Goal: Information Seeking & Learning: Learn about a topic

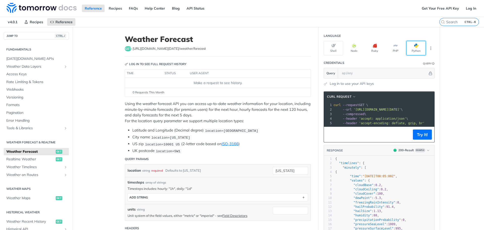
click at [413, 48] on button "Python" at bounding box center [415, 48] width 19 height 14
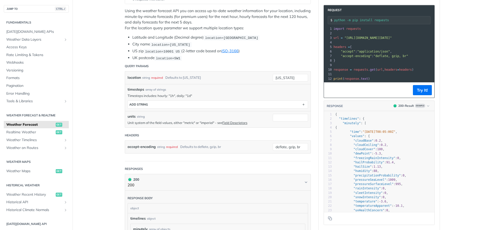
scroll to position [101, 0]
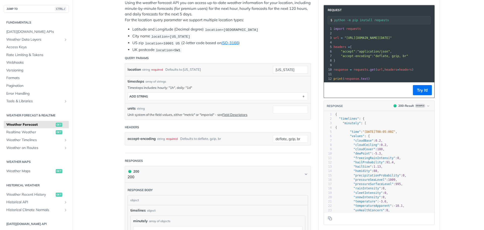
click at [367, 55] on span ""accept-encoding" : "deflate, gzip, br"" at bounding box center [370, 56] width 75 height 4
click at [414, 40] on pre "url = "[URL][DOMAIN_NAME][DATE]"" at bounding box center [378, 38] width 120 height 5
drag, startPoint x: 414, startPoint y: 40, endPoint x: 426, endPoint y: 40, distance: 11.8
click at [426, 40] on pre "url = "[URL][DOMAIN_NAME][DATE]"" at bounding box center [378, 38] width 120 height 5
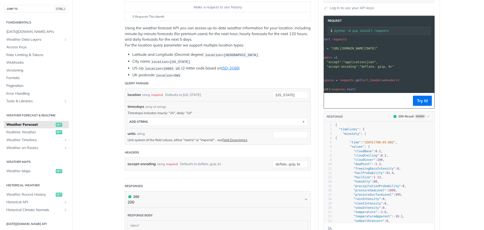
scroll to position [0, 0]
click at [408, 44] on pre "​" at bounding box center [392, 44] width 120 height 5
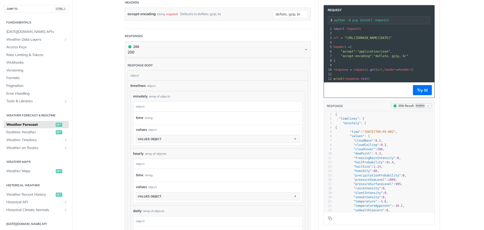
scroll to position [227, 0]
click at [426, 108] on icon "button" at bounding box center [428, 106] width 4 height 4
click at [455, 119] on main "JUMP TO CTRL-/ Fundamentals [DATE][DOMAIN_NAME] APIs Weather Data Layers Core P…" at bounding box center [242, 109] width 484 height 619
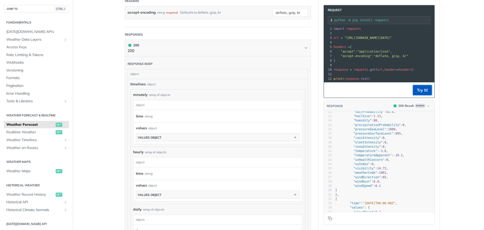
click at [418, 90] on button "Try It!" at bounding box center [422, 90] width 19 height 10
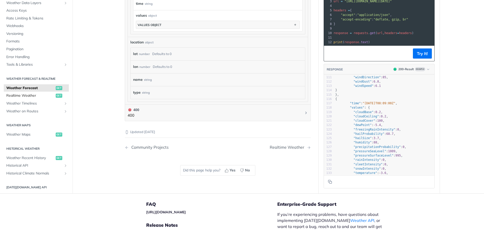
click at [29, 94] on span "Realtime Weather" at bounding box center [30, 95] width 48 height 5
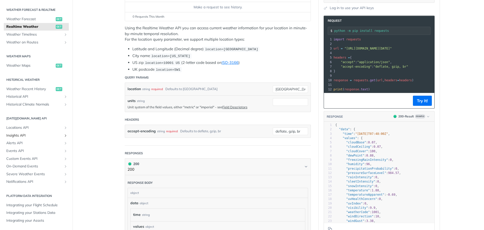
click at [22, 136] on span "Insights API" at bounding box center [34, 135] width 56 height 5
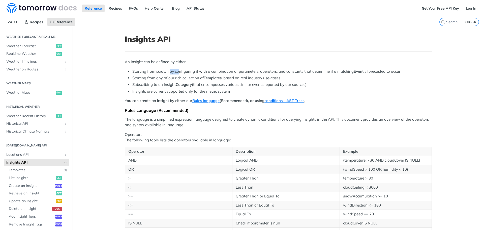
drag, startPoint x: 178, startPoint y: 71, endPoint x: 166, endPoint y: 74, distance: 12.4
click at [169, 73] on li "Starting from scratch by configuring it with a combination of parameters, opera…" at bounding box center [281, 72] width 299 height 6
click at [162, 79] on li "Starting from any of our rich collection of Templates , based on real industry …" at bounding box center [281, 78] width 299 height 6
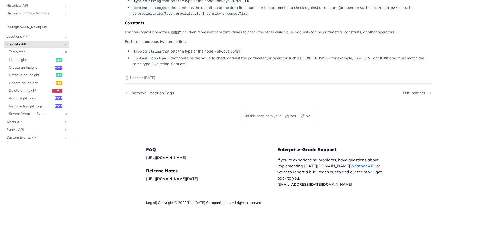
scroll to position [983, 0]
click at [21, 62] on span "List Insights" at bounding box center [32, 59] width 46 height 5
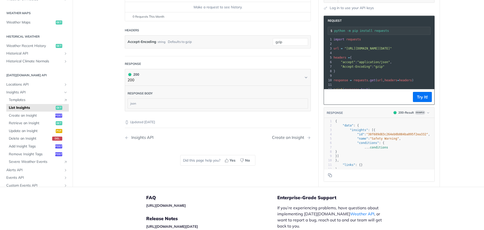
scroll to position [101, 0]
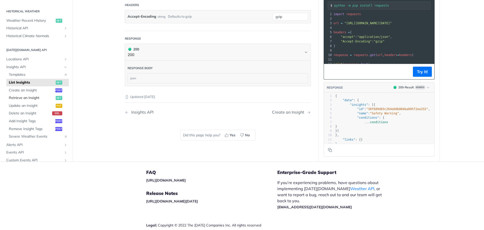
click at [38, 100] on span "Retrieve an Insight" at bounding box center [32, 97] width 46 height 5
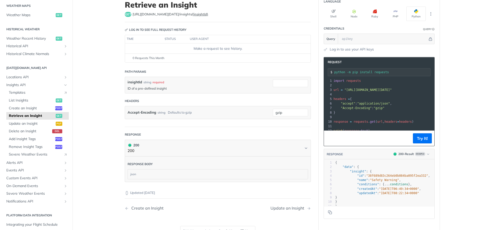
scroll to position [25, 0]
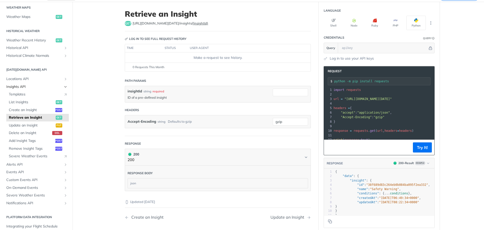
click at [57, 86] on span "Insights API" at bounding box center [34, 86] width 56 height 5
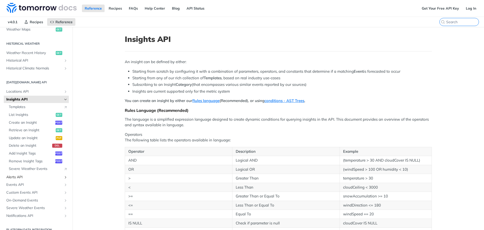
scroll to position [175, 0]
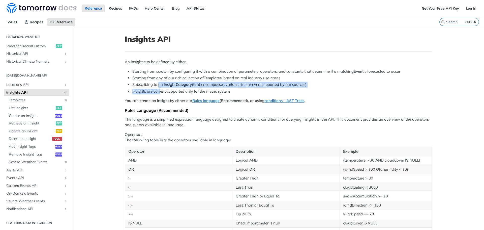
drag, startPoint x: 156, startPoint y: 85, endPoint x: 159, endPoint y: 90, distance: 6.0
click at [159, 90] on ul "Starting from scratch by configuring it with a combination of parameters, opera…" at bounding box center [278, 81] width 307 height 25
click at [159, 90] on li "Insights are current supported only for the metric system" at bounding box center [281, 91] width 299 height 6
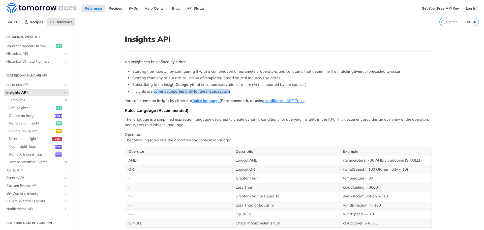
drag, startPoint x: 159, startPoint y: 90, endPoint x: 217, endPoint y: 92, distance: 58.0
click at [217, 92] on li "Insights are current supported only for the metric system" at bounding box center [281, 91] width 299 height 6
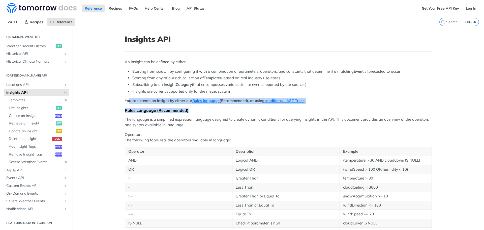
drag, startPoint x: 126, startPoint y: 100, endPoint x: 270, endPoint y: 106, distance: 144.0
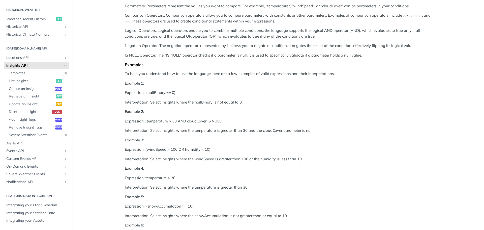
scroll to position [277, 0]
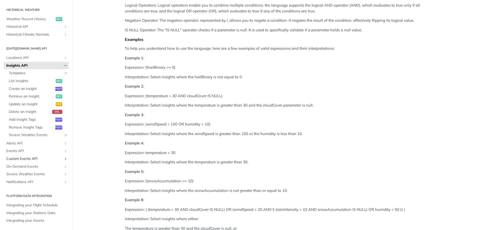
click at [39, 156] on span "Custom Events API" at bounding box center [34, 158] width 56 height 5
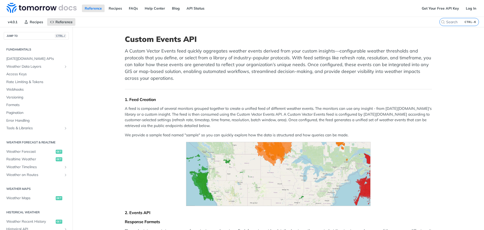
drag, startPoint x: 186, startPoint y: 80, endPoint x: 193, endPoint y: 14, distance: 66.4
